Goal: Transaction & Acquisition: Book appointment/travel/reservation

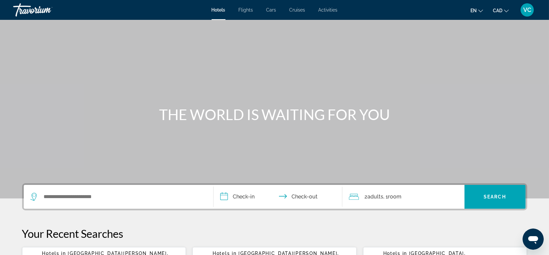
scroll to position [37, 0]
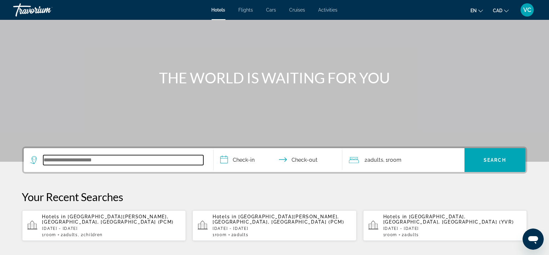
click at [72, 160] on input "Search widget" at bounding box center [123, 160] width 160 height 10
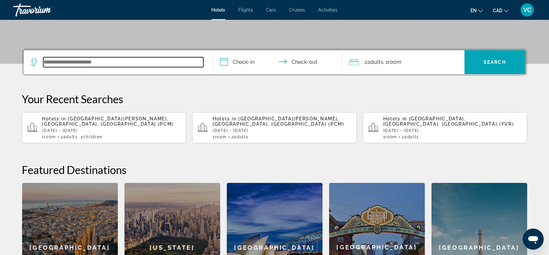
scroll to position [161, 0]
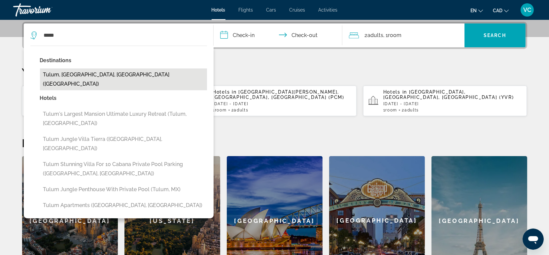
click at [91, 72] on button "Tulum, [GEOGRAPHIC_DATA], [GEOGRAPHIC_DATA] ([GEOGRAPHIC_DATA])" at bounding box center [123, 79] width 167 height 22
type input "**********"
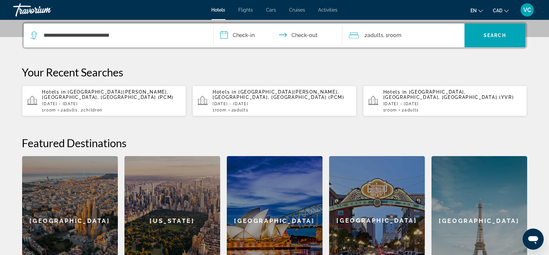
click at [248, 34] on input "**********" at bounding box center [279, 36] width 131 height 26
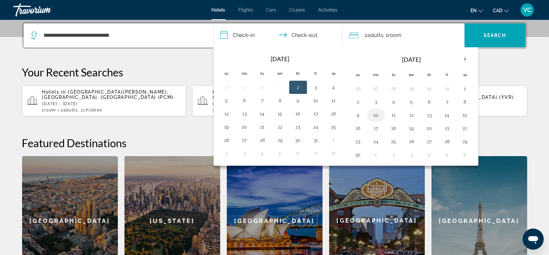
click at [378, 114] on button "10" at bounding box center [376, 114] width 11 height 9
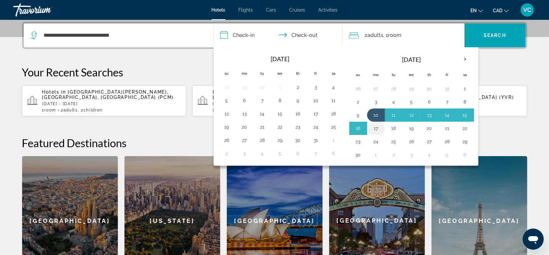
click at [376, 126] on button "17" at bounding box center [376, 128] width 11 height 9
type input "**********"
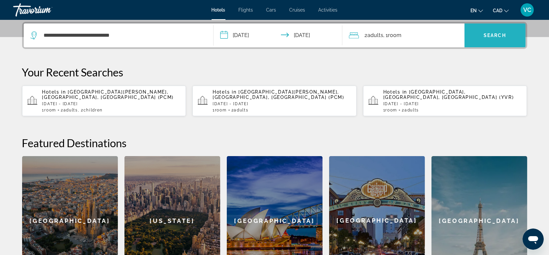
click at [489, 36] on span "Search" at bounding box center [495, 35] width 22 height 5
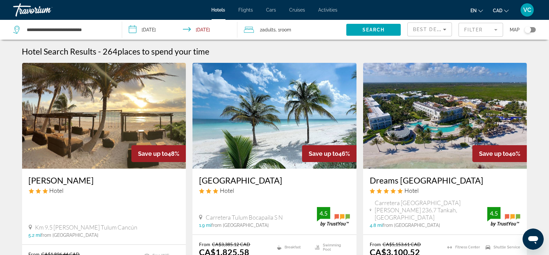
click at [472, 28] on mat-form-field "Filter" at bounding box center [481, 30] width 45 height 14
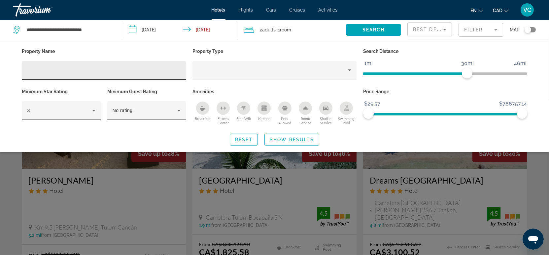
click at [57, 71] on input "Hotel Filters" at bounding box center [104, 70] width 154 height 8
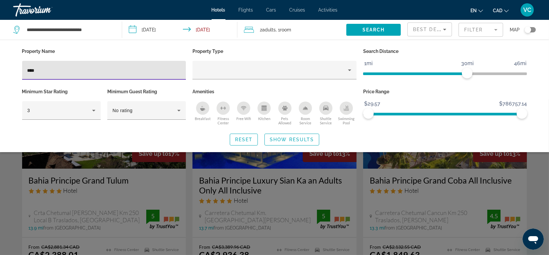
type input "****"
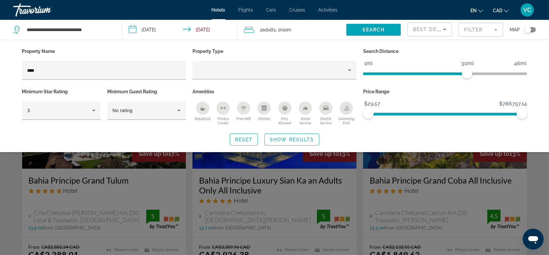
click at [13, 196] on div "Search widget" at bounding box center [274, 177] width 549 height 156
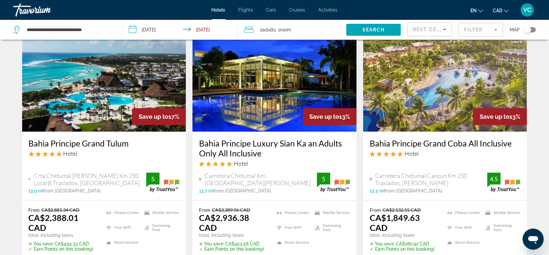
scroll to position [37, 0]
click at [449, 162] on div "Bahia Principe Grand Coba All Inclusive Hotel Carretera Chetumal Cancun Km 250 …" at bounding box center [445, 166] width 164 height 68
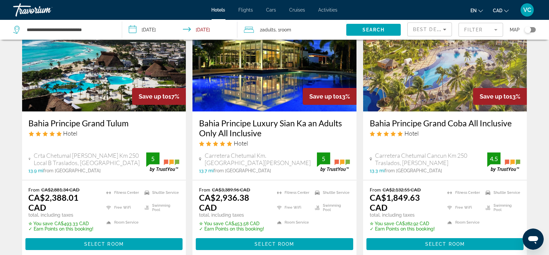
scroll to position [73, 0]
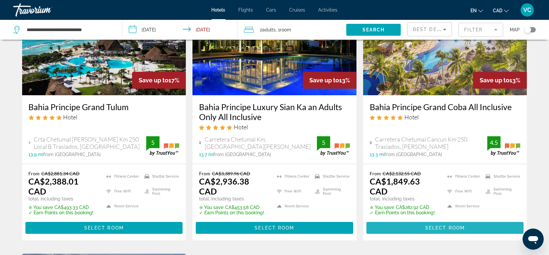
click at [438, 225] on span "Select Room" at bounding box center [445, 227] width 40 height 5
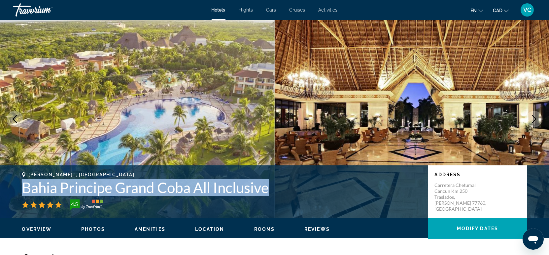
drag, startPoint x: 24, startPoint y: 189, endPoint x: 275, endPoint y: 191, distance: 251.0
click at [275, 191] on h1 "Bahia Principe Grand Coba All Inclusive" at bounding box center [222, 187] width 400 height 17
copy h1 "Bahia Principe Grand Coba All Inclusive"
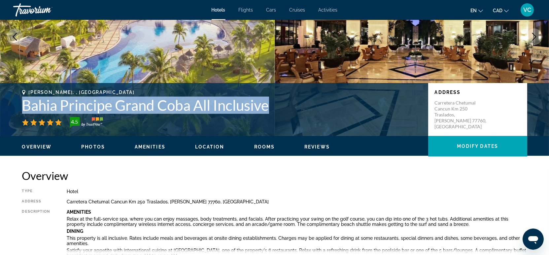
scroll to position [73, 0]
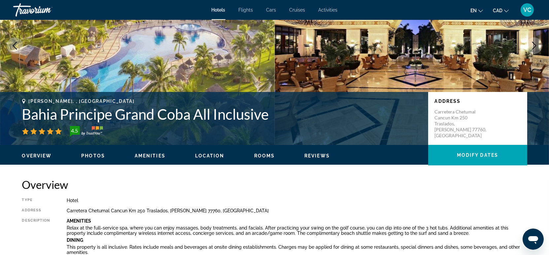
click at [377, 205] on div "Type Hotel Address [GEOGRAPHIC_DATA] Km [GEOGRAPHIC_DATA][PERSON_NAME], [GEOGRA…" at bounding box center [274, 236] width 505 height 78
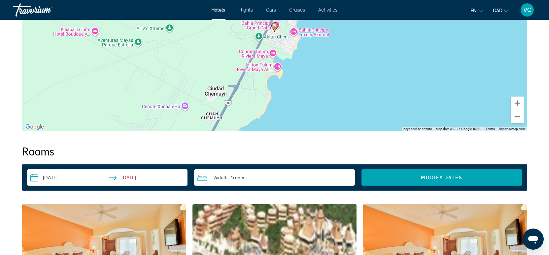
scroll to position [770, 0]
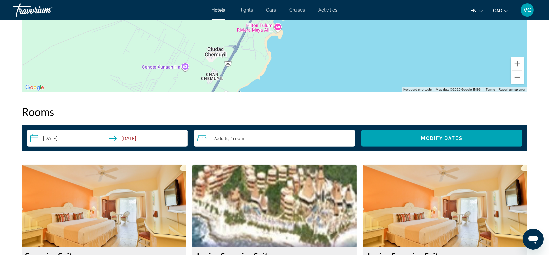
click at [69, 137] on input "**********" at bounding box center [108, 139] width 163 height 18
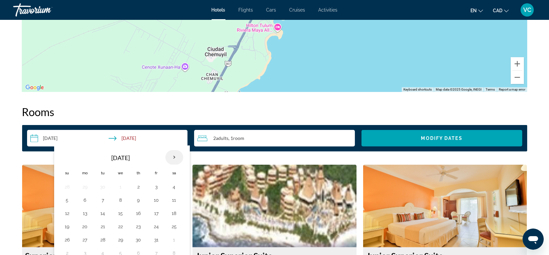
click at [174, 158] on th "Next month" at bounding box center [174, 157] width 18 height 15
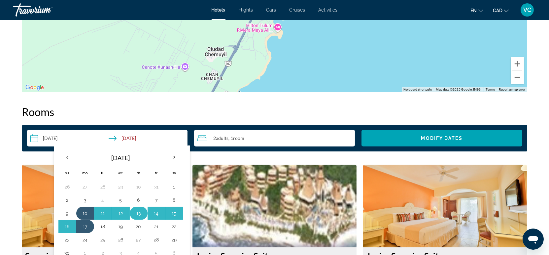
click at [139, 209] on button "13" at bounding box center [138, 212] width 11 height 9
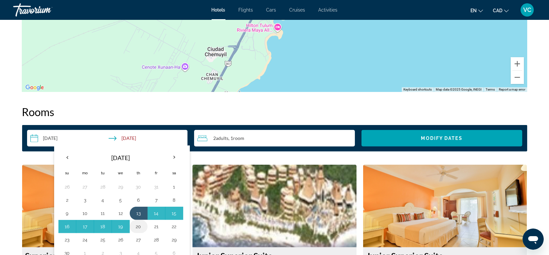
click at [138, 222] on button "20" at bounding box center [138, 226] width 11 height 9
type input "**********"
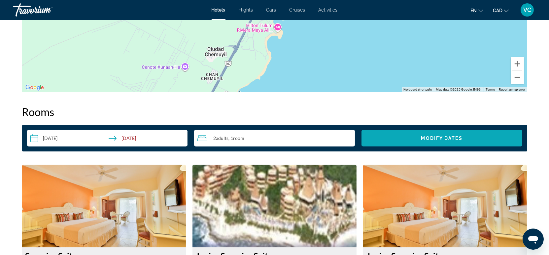
click at [428, 137] on span "Modify Dates" at bounding box center [441, 137] width 41 height 5
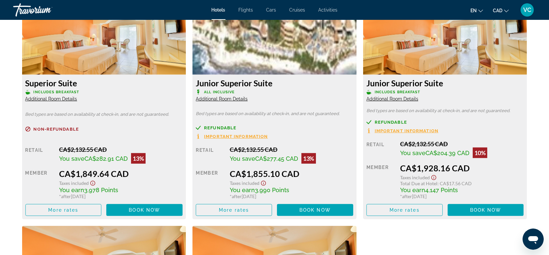
scroll to position [954, 0]
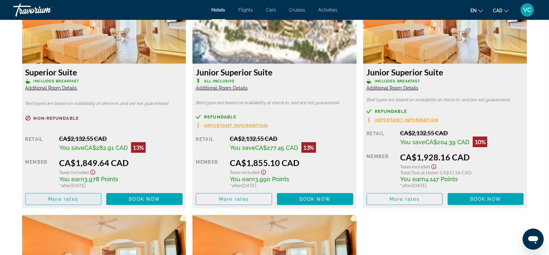
click at [62, 198] on span "More rates" at bounding box center [63, 198] width 30 height 5
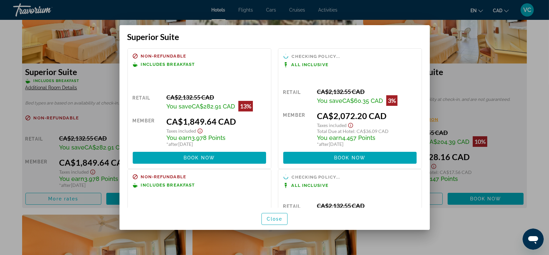
scroll to position [0, 0]
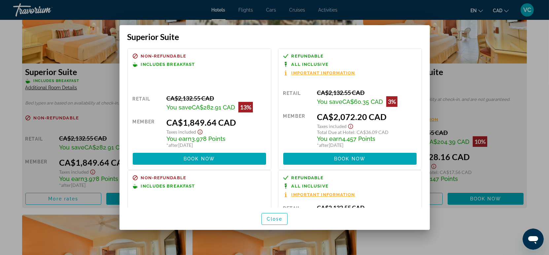
click at [13, 211] on div at bounding box center [274, 127] width 549 height 255
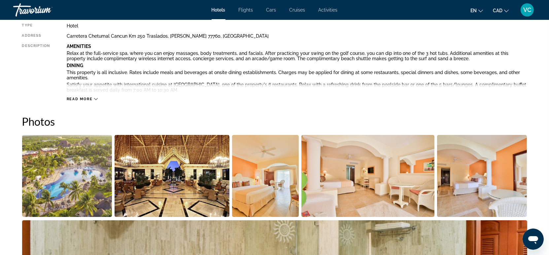
scroll to position [147, 0]
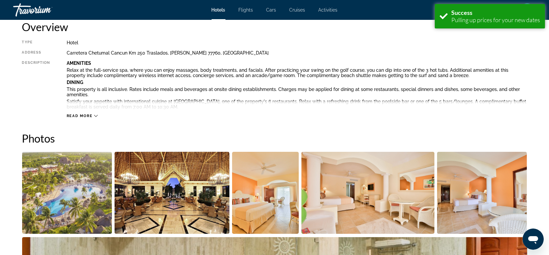
scroll to position [257, 0]
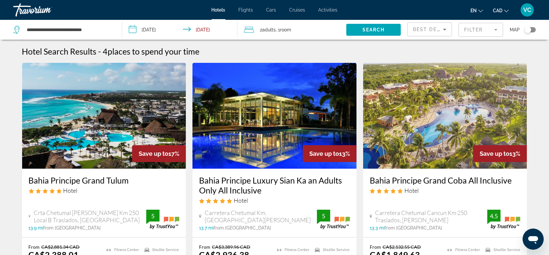
scroll to position [37, 0]
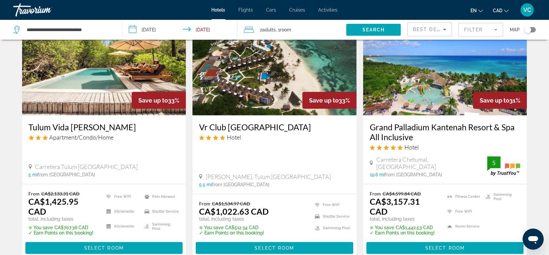
scroll to position [844, 0]
